Goal: Find specific page/section: Find specific page/section

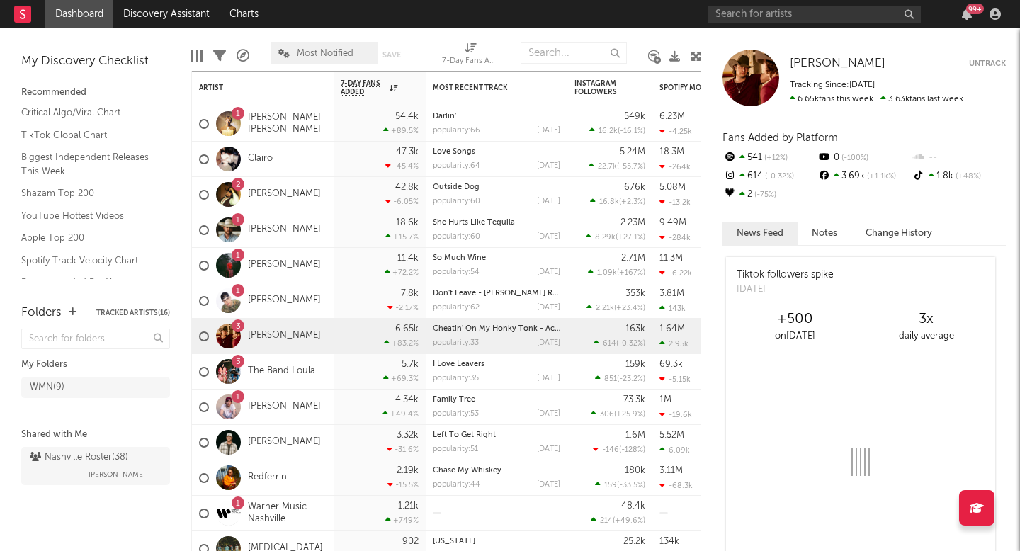
click at [789, 23] on div "99 +" at bounding box center [856, 14] width 297 height 28
click at [779, 13] on input "text" at bounding box center [814, 15] width 212 height 18
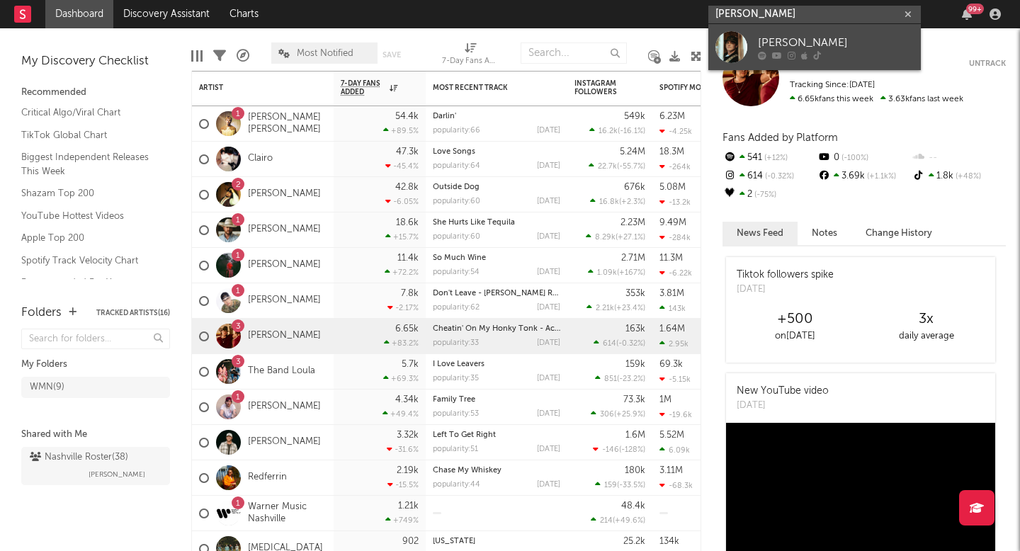
type input "[PERSON_NAME]"
click at [850, 40] on div "[PERSON_NAME]" at bounding box center [836, 42] width 156 height 17
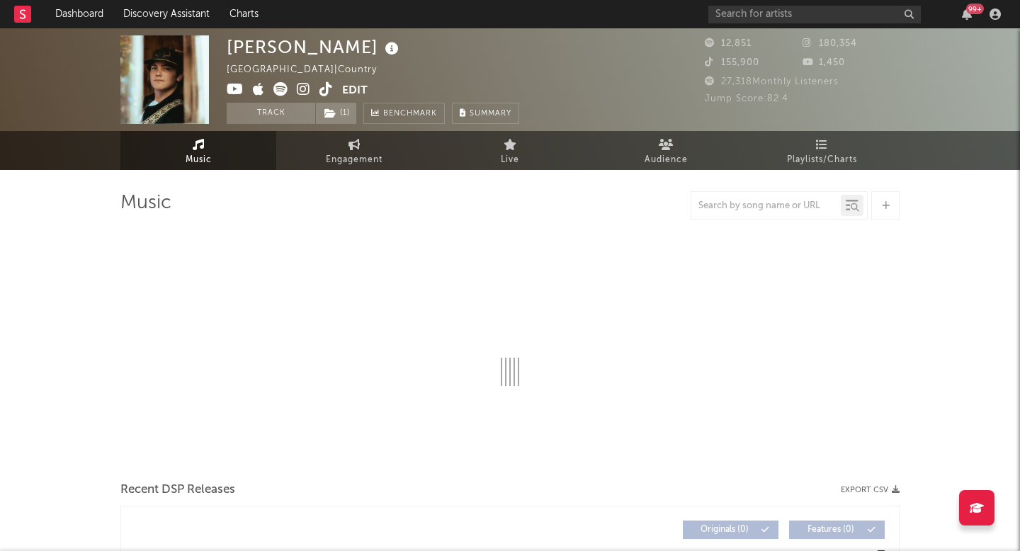
select select "1w"
